Goal: Information Seeking & Learning: Learn about a topic

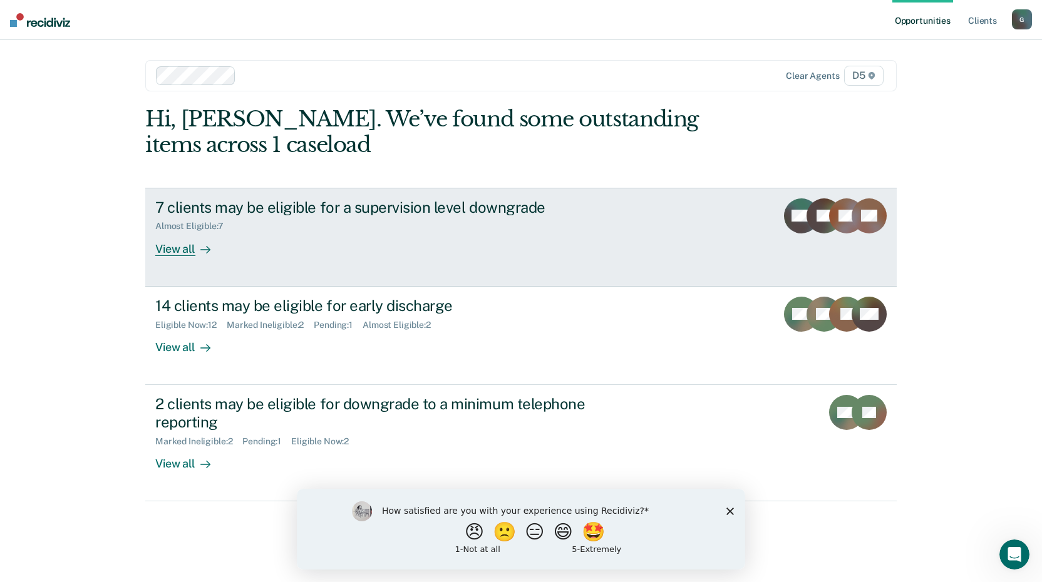
click at [188, 250] on div "View all" at bounding box center [190, 244] width 70 height 24
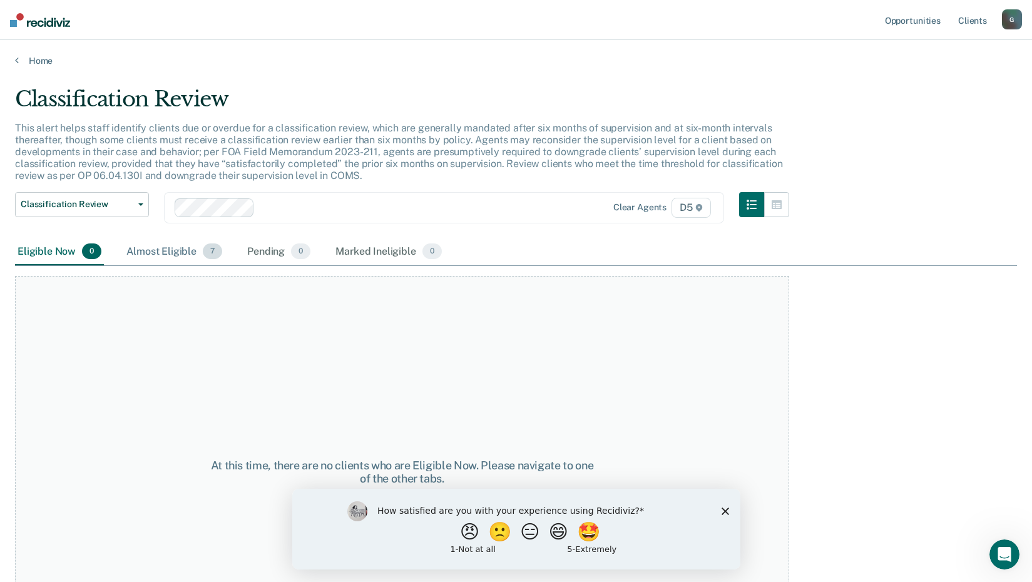
click at [173, 252] on div "Almost Eligible 7" at bounding box center [174, 252] width 101 height 28
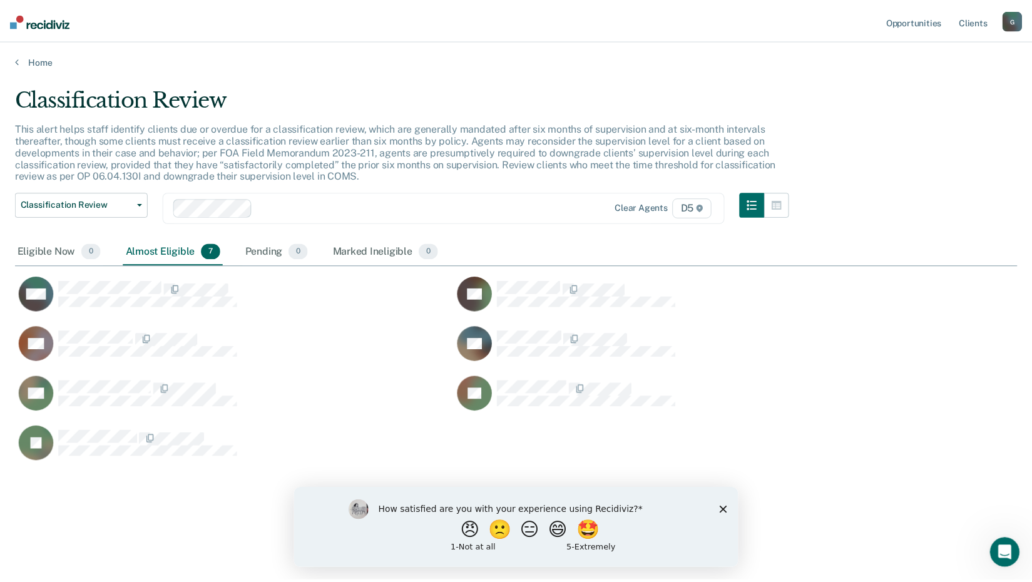
scroll to position [392, 1002]
click at [13, 58] on div "Home" at bounding box center [521, 53] width 1042 height 26
click at [18, 61] on icon at bounding box center [17, 60] width 4 height 10
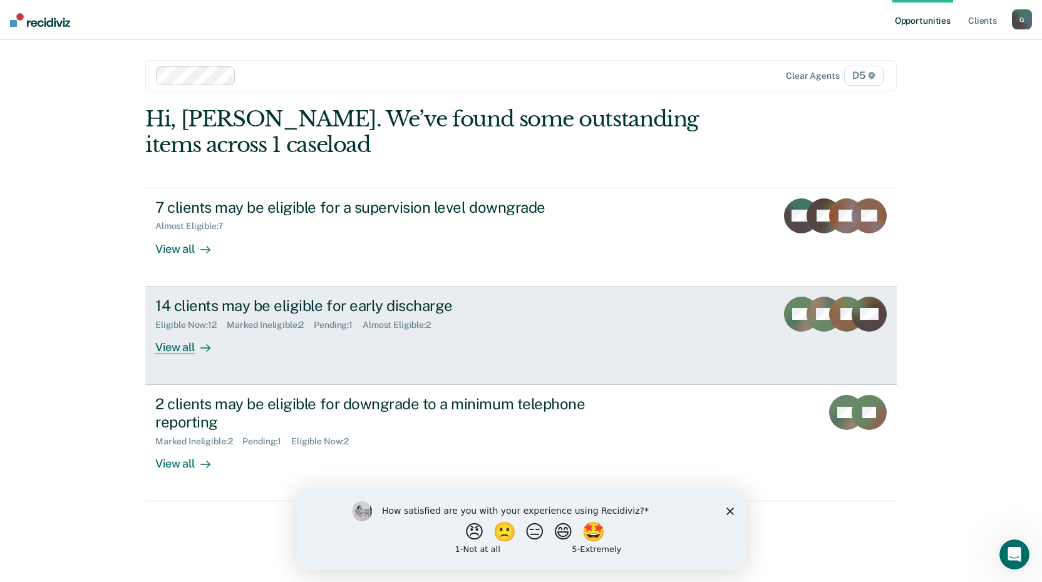
click at [175, 352] on div "View all" at bounding box center [190, 342] width 70 height 24
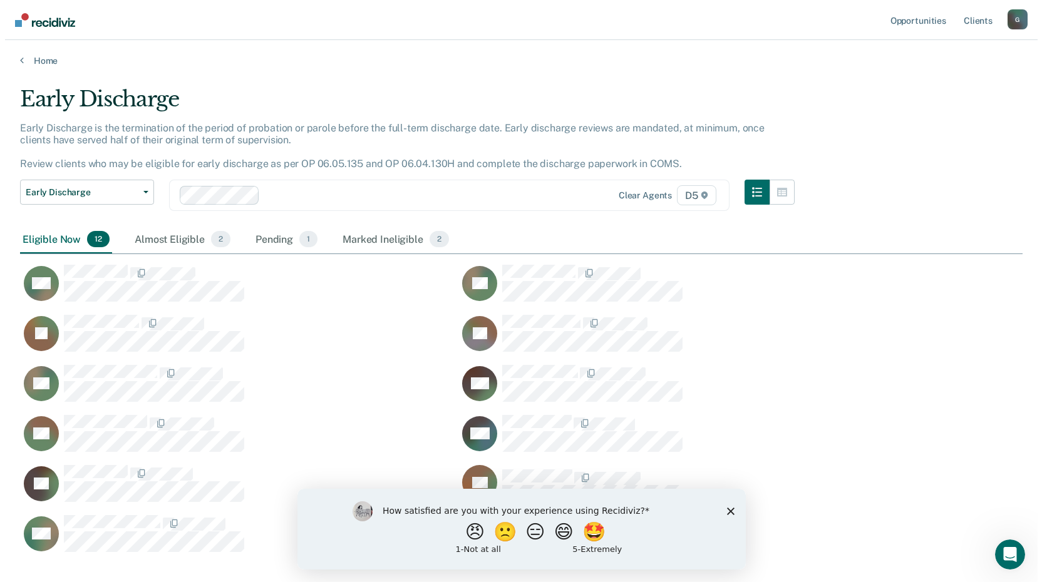
scroll to position [465, 993]
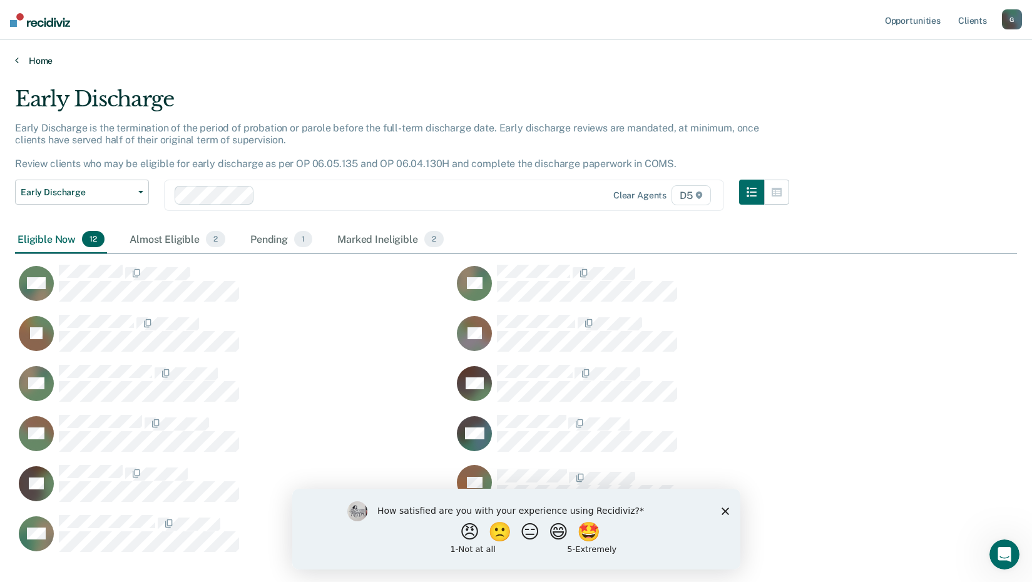
click at [21, 61] on link "Home" at bounding box center [516, 60] width 1002 height 11
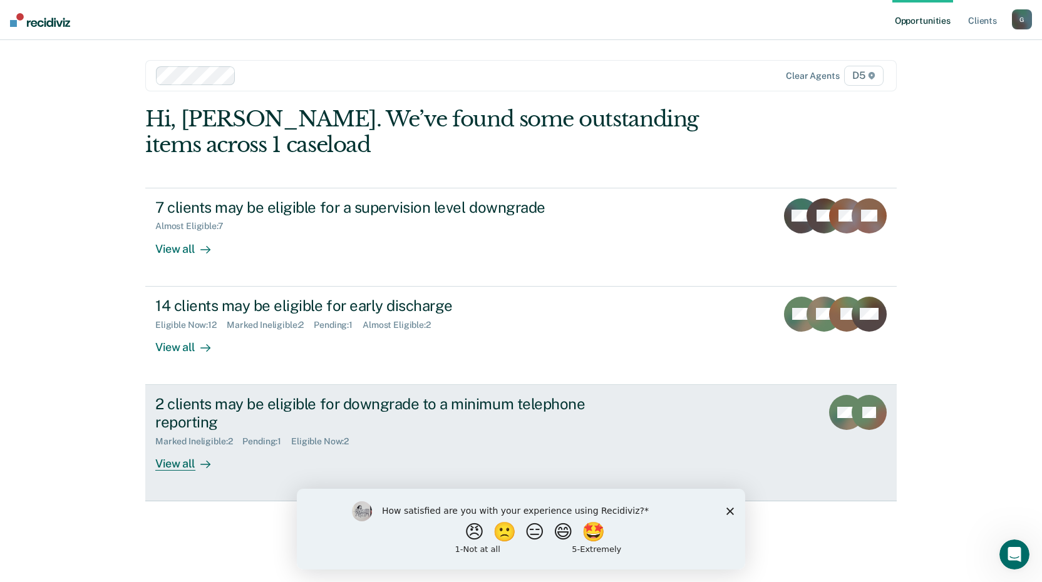
click at [193, 459] on div "View all" at bounding box center [190, 458] width 70 height 24
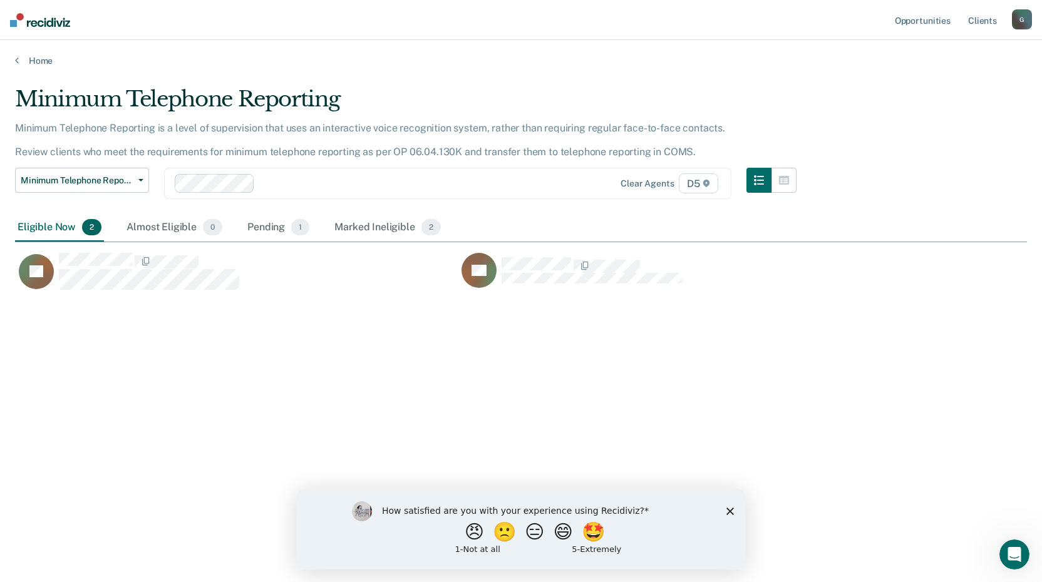
scroll to position [392, 1002]
click at [26, 64] on link "Home" at bounding box center [520, 60] width 1011 height 11
